Goal: Transaction & Acquisition: Purchase product/service

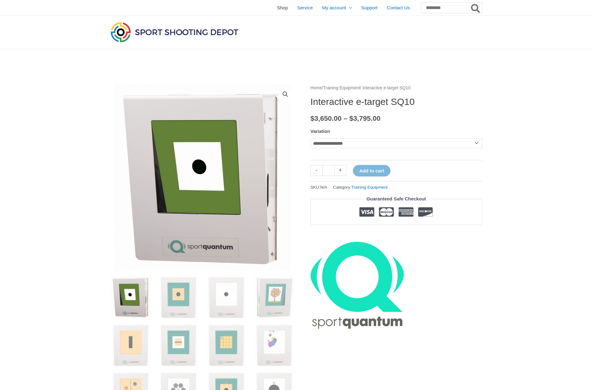
click at [277, 8] on span "Shop" at bounding box center [282, 8] width 11 height 16
click at [360, 87] on link "Training Equipment" at bounding box center [341, 88] width 37 height 5
select select "******"
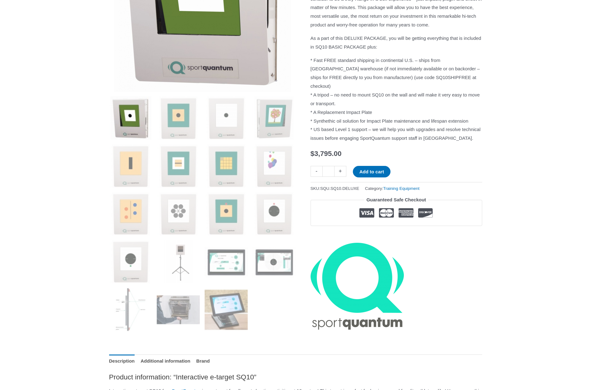
scroll to position [180, 0]
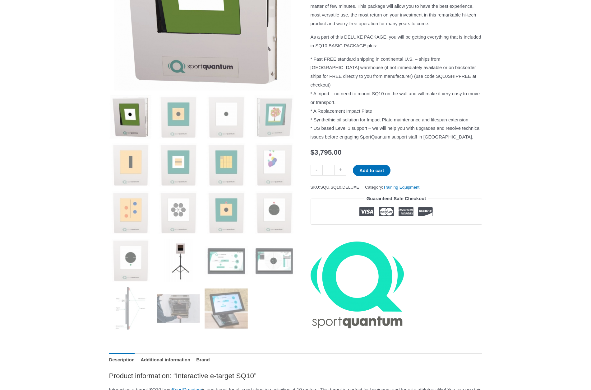
click at [177, 256] on img at bounding box center [178, 260] width 43 height 43
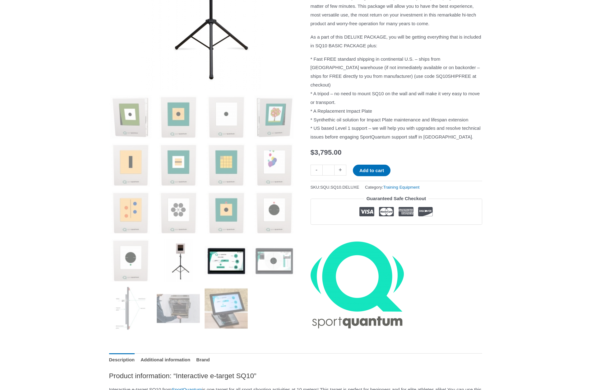
click at [214, 265] on img at bounding box center [226, 260] width 43 height 43
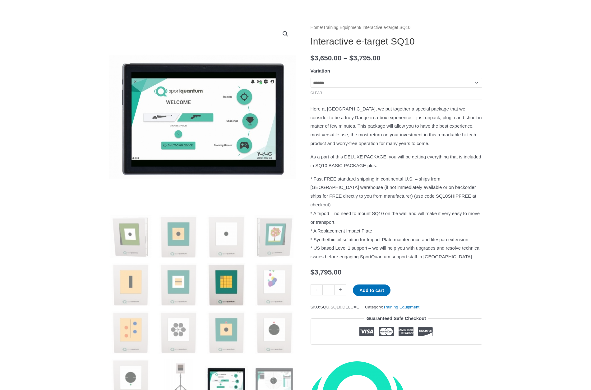
scroll to position [62, 0]
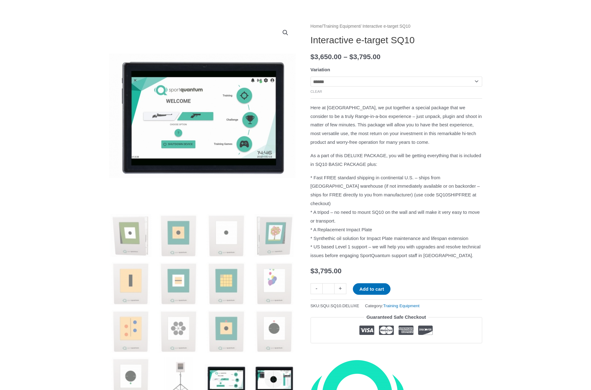
click at [273, 373] on img at bounding box center [273, 378] width 43 height 43
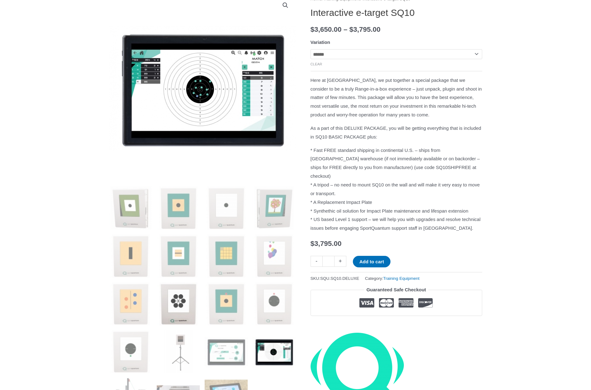
scroll to position [105, 0]
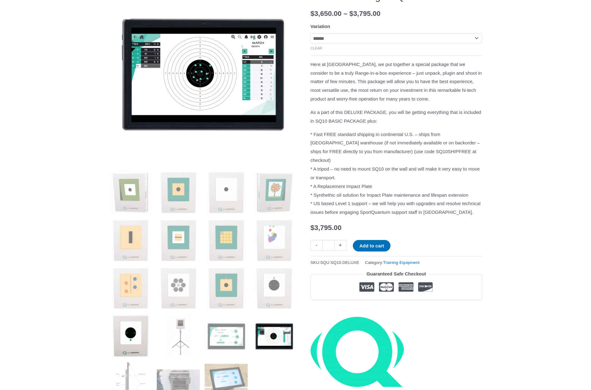
click at [129, 331] on img at bounding box center [130, 335] width 43 height 43
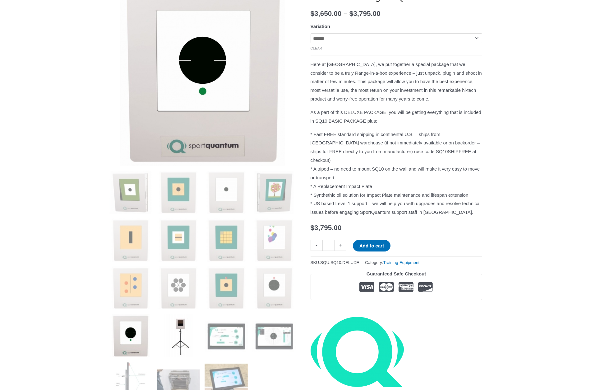
click at [182, 332] on img at bounding box center [178, 335] width 43 height 43
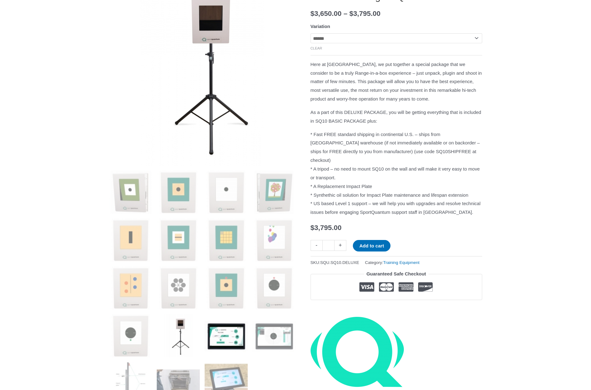
click at [231, 335] on img at bounding box center [226, 335] width 43 height 43
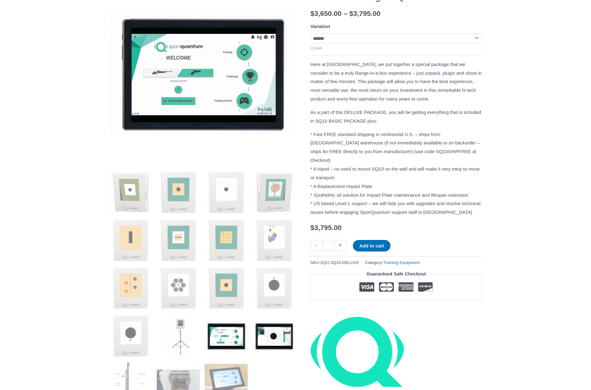
click at [272, 333] on img at bounding box center [273, 335] width 43 height 43
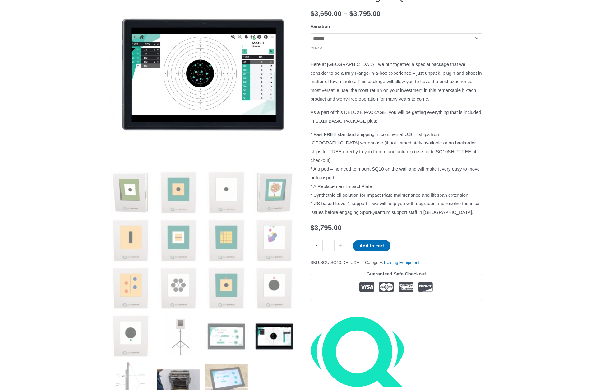
click at [178, 369] on img at bounding box center [178, 383] width 43 height 43
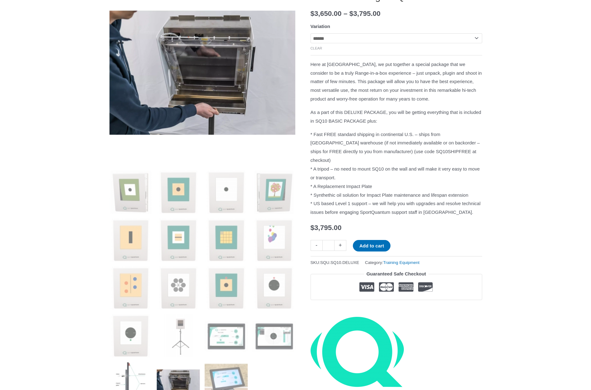
click at [129, 377] on img at bounding box center [130, 383] width 43 height 43
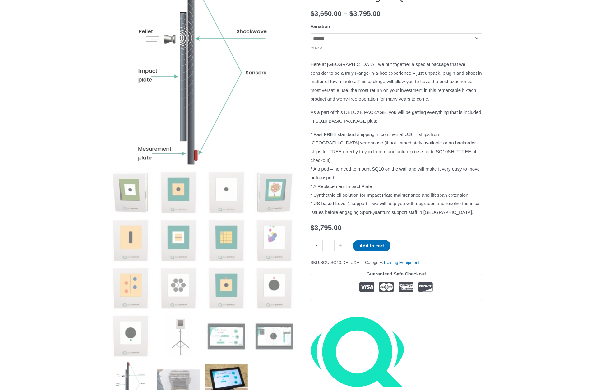
click at [226, 378] on img at bounding box center [226, 383] width 43 height 43
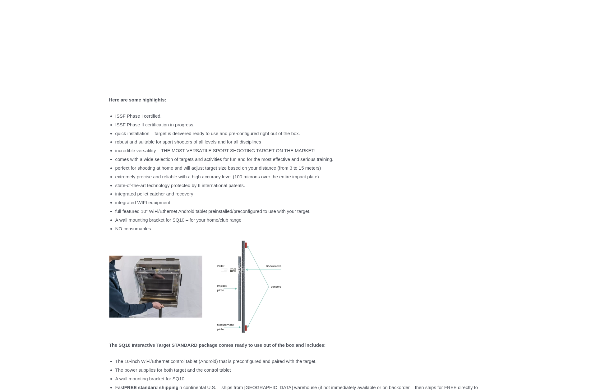
scroll to position [0, 0]
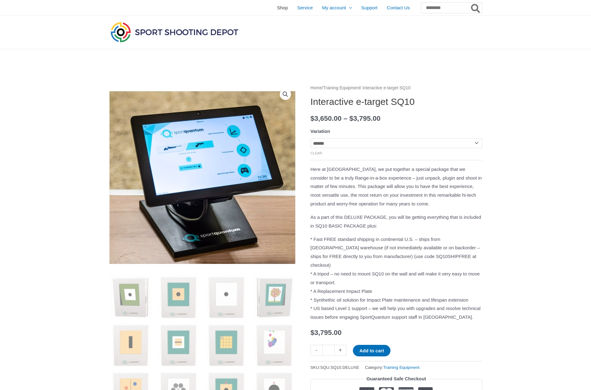
click at [277, 8] on span "Shop" at bounding box center [282, 8] width 11 height 16
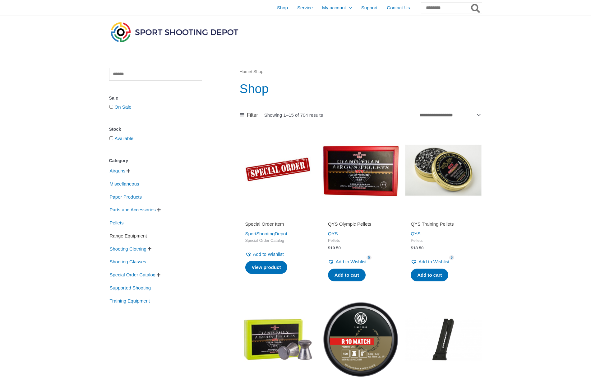
click at [123, 235] on span "Range Equipment" at bounding box center [128, 235] width 39 height 11
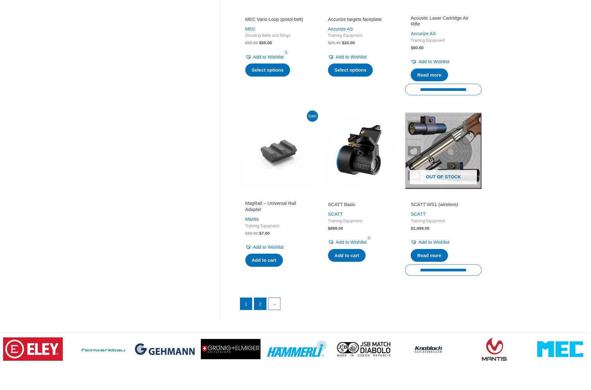
scroll to position [760, 0]
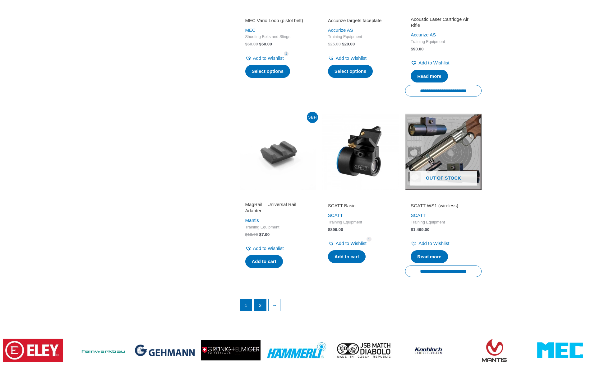
click at [260, 307] on link "2" at bounding box center [260, 305] width 12 height 12
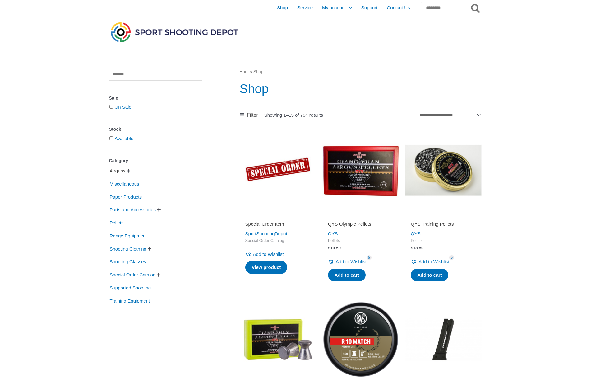
click at [119, 171] on span "Airguns" at bounding box center [117, 170] width 17 height 11
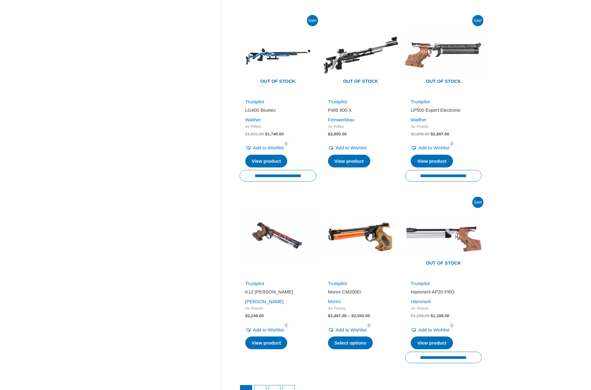
scroll to position [727, 0]
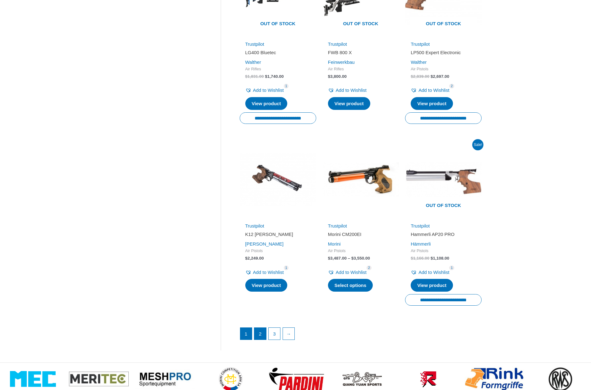
click at [260, 327] on link "2" at bounding box center [260, 333] width 12 height 12
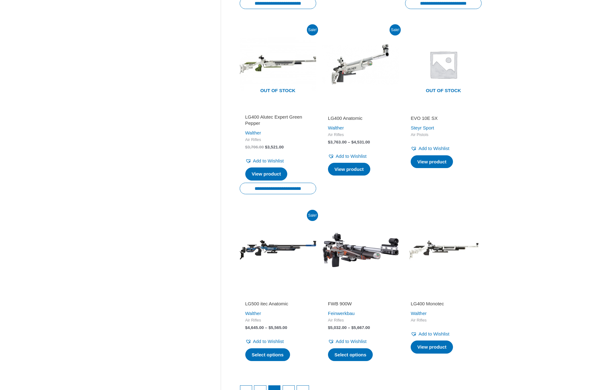
scroll to position [688, 0]
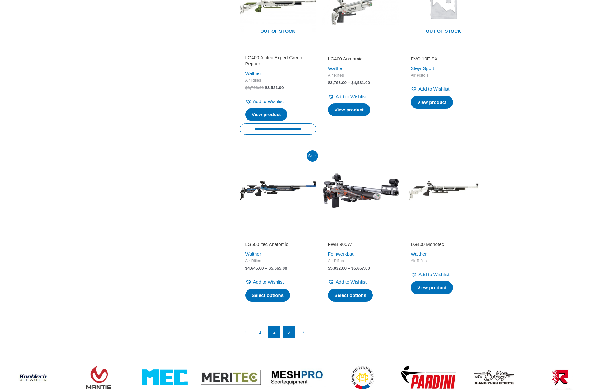
click at [291, 330] on link "3" at bounding box center [289, 332] width 12 height 12
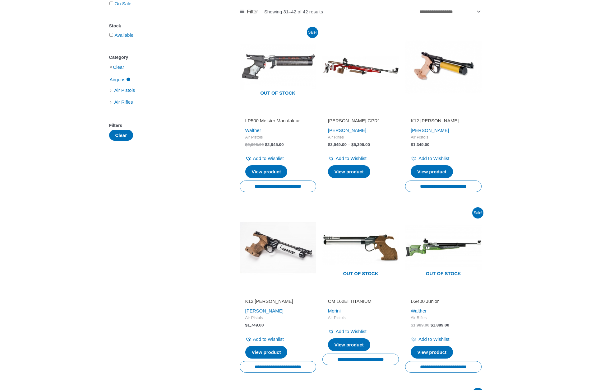
scroll to position [75, 0]
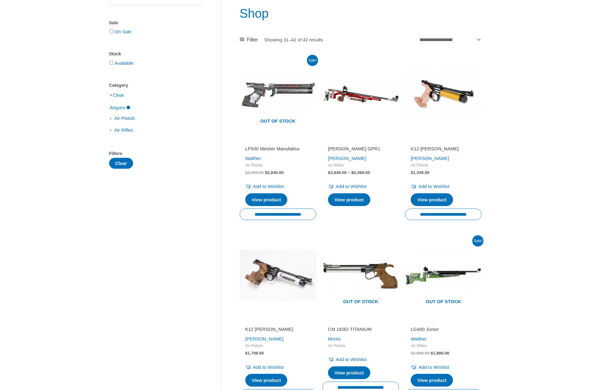
click at [334, 148] on h2 "Pardini GPR1" at bounding box center [360, 149] width 65 height 6
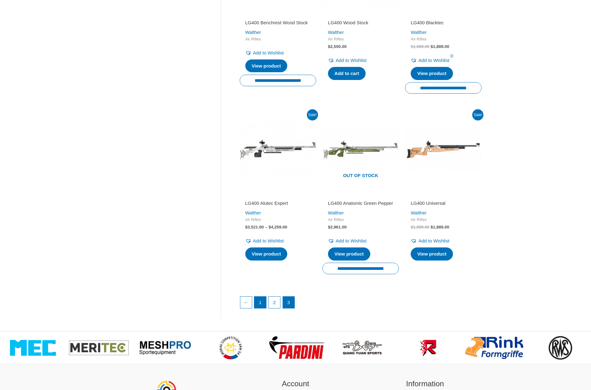
scroll to position [557, 0]
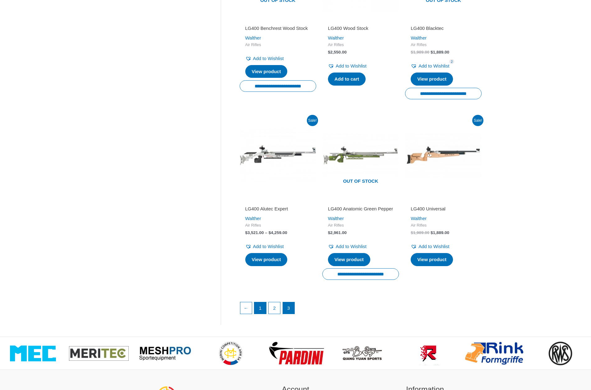
click at [261, 302] on link "1" at bounding box center [260, 308] width 12 height 12
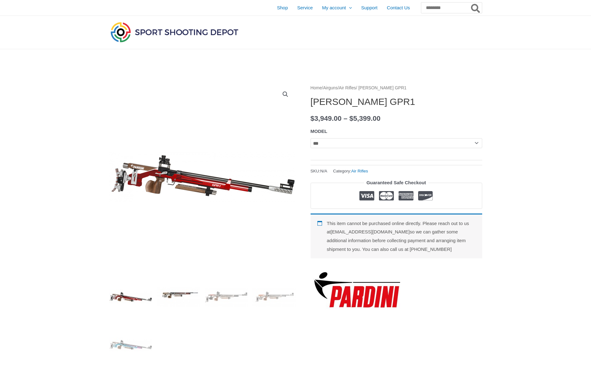
click at [174, 296] on img at bounding box center [178, 296] width 43 height 43
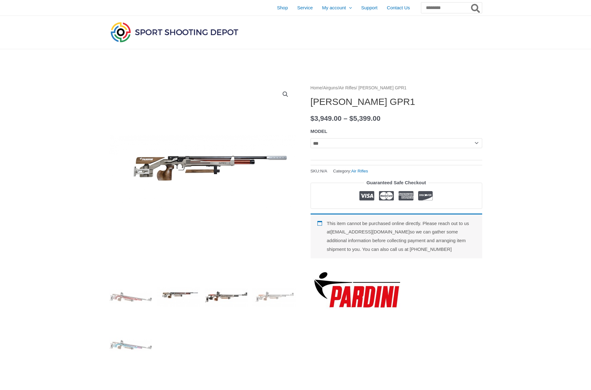
click at [211, 310] on img at bounding box center [226, 296] width 43 height 43
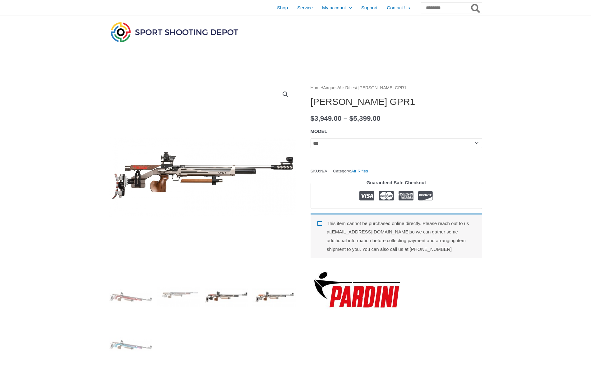
click at [275, 292] on img at bounding box center [273, 296] width 43 height 43
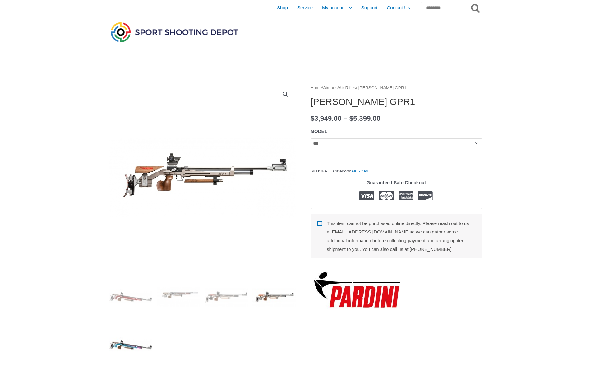
click at [123, 344] on img at bounding box center [130, 344] width 43 height 43
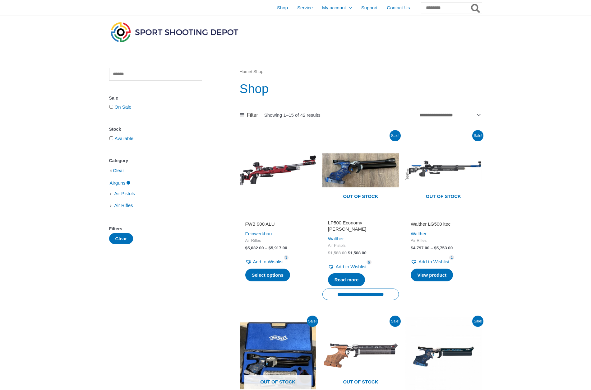
click at [267, 223] on h2 "FWB 900 ALU" at bounding box center [277, 224] width 65 height 6
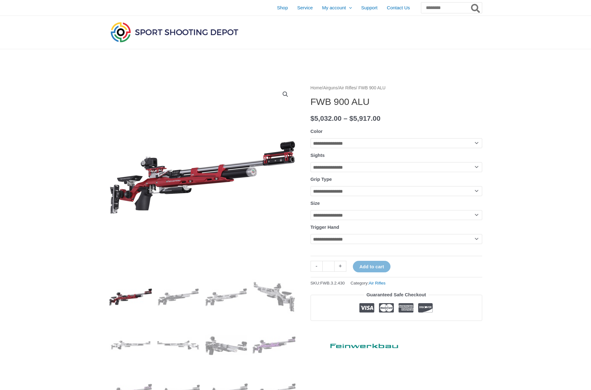
select select "**********"
select select "*"
select select "*****"
click at [277, 5] on span "Shop" at bounding box center [282, 8] width 11 height 16
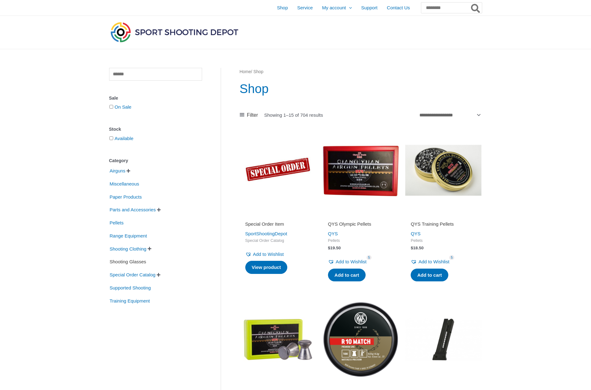
click at [129, 261] on span "Shooting Glasses" at bounding box center [128, 261] width 38 height 11
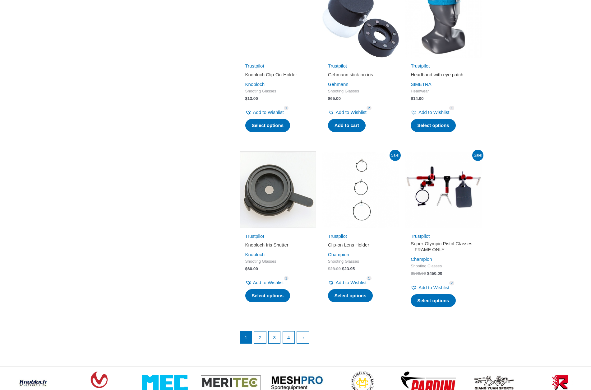
scroll to position [677, 0]
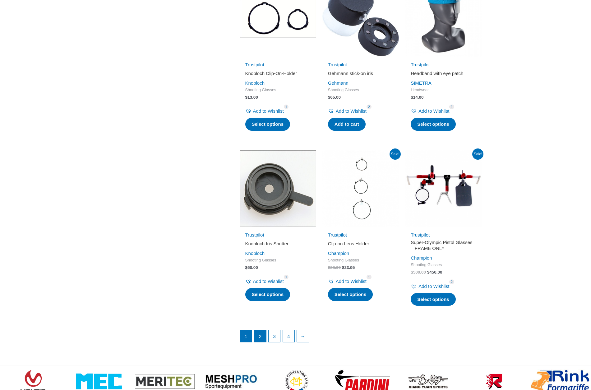
click at [260, 339] on link "2" at bounding box center [260, 336] width 12 height 12
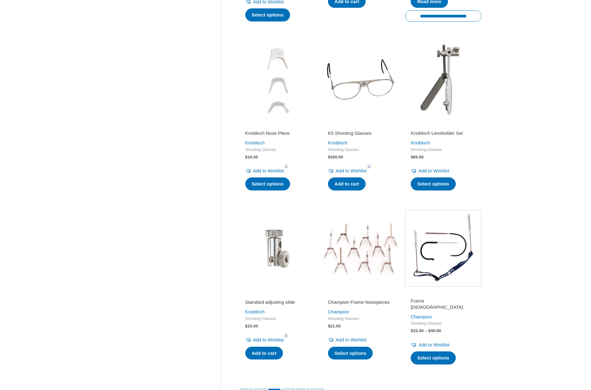
scroll to position [653, 0]
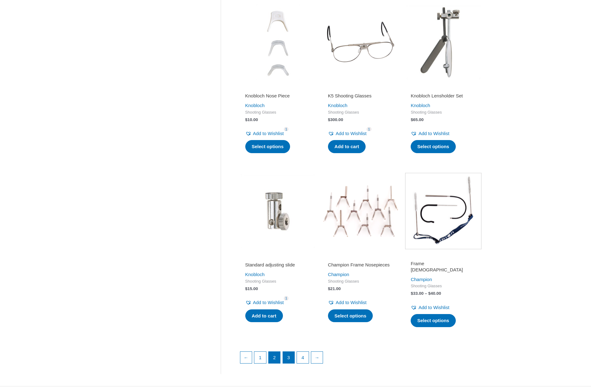
click at [285, 351] on link "3" at bounding box center [289, 357] width 12 height 12
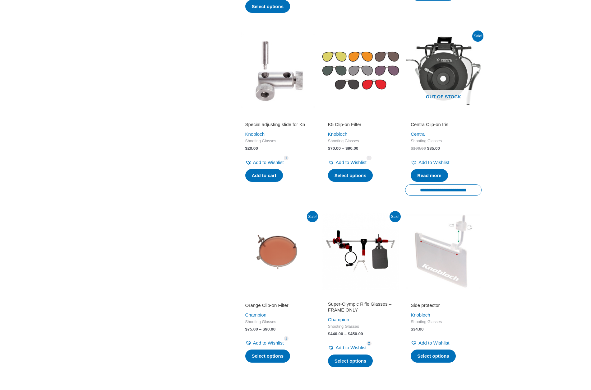
scroll to position [688, 0]
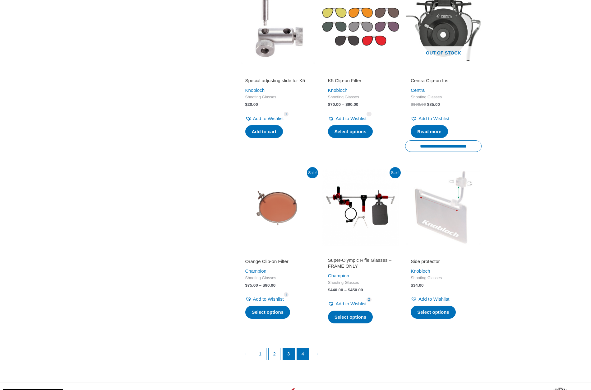
click at [304, 348] on link "4" at bounding box center [303, 354] width 12 height 12
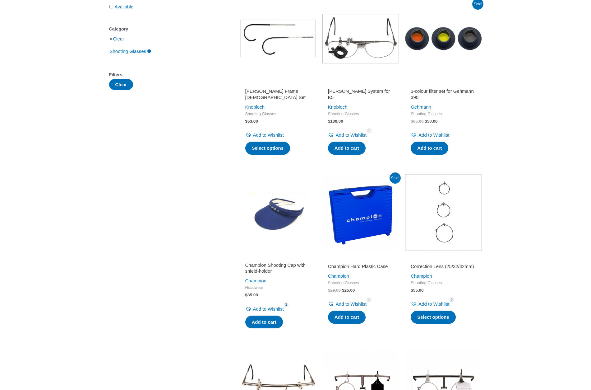
scroll to position [149, 0]
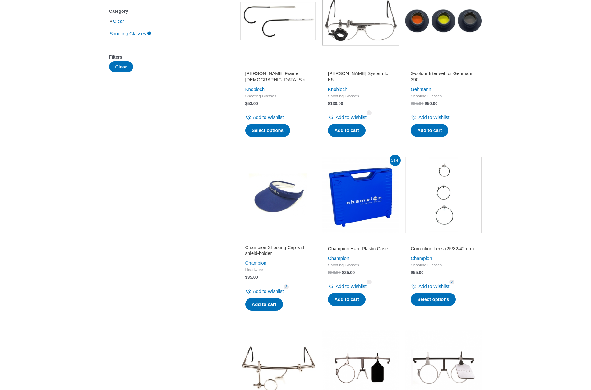
click at [422, 248] on h2 "Correction Lens (25/32/42mm)" at bounding box center [443, 248] width 65 height 6
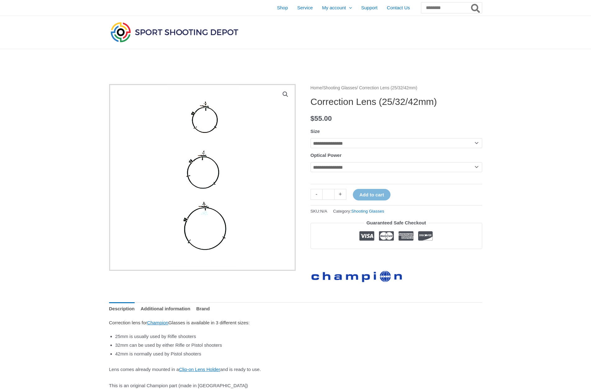
select select "****"
click at [180, 30] on img at bounding box center [174, 32] width 131 height 23
